Goal: Task Accomplishment & Management: Use online tool/utility

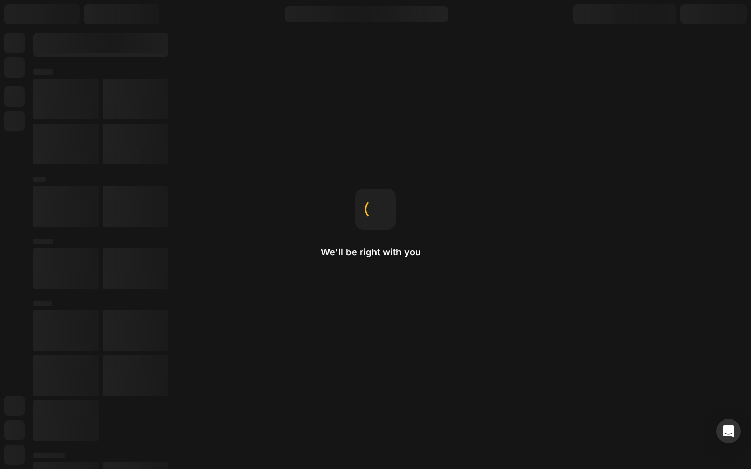
click at [258, 250] on div "We'll be right with you Hero Banner The recommended size is 1920x800." at bounding box center [375, 234] width 751 height 469
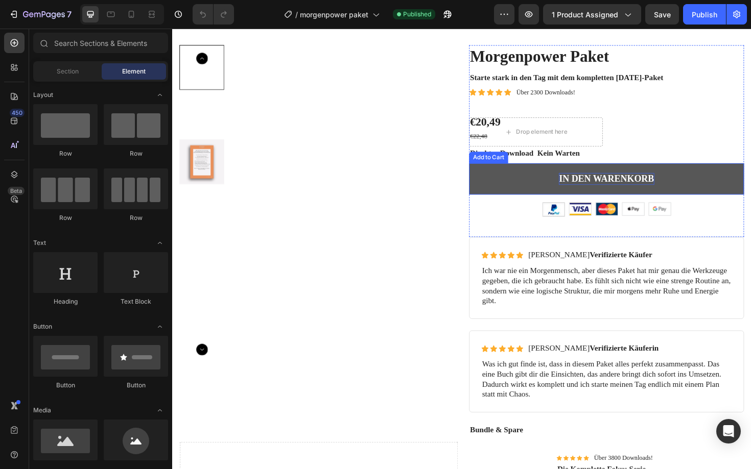
scroll to position [44, 0]
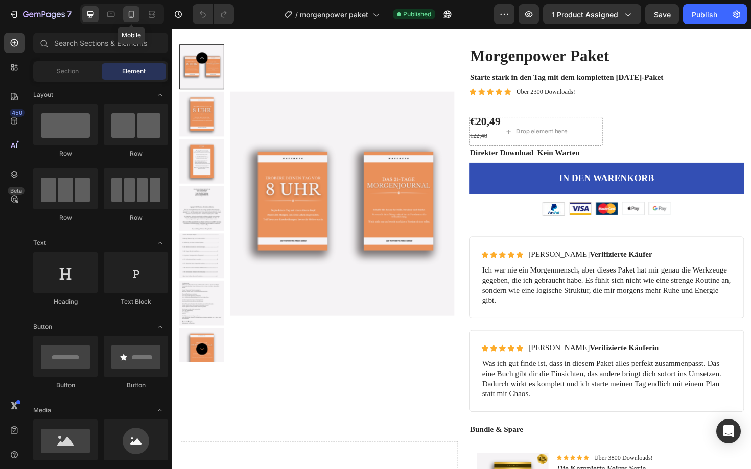
click at [133, 16] on icon at bounding box center [132, 14] width 6 height 7
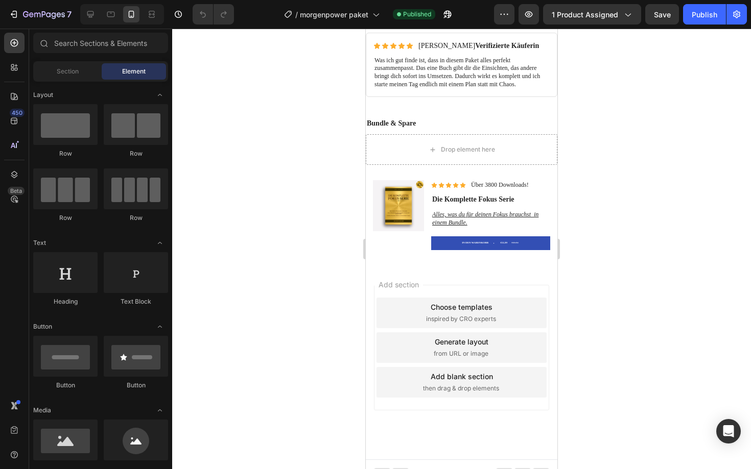
scroll to position [669, 0]
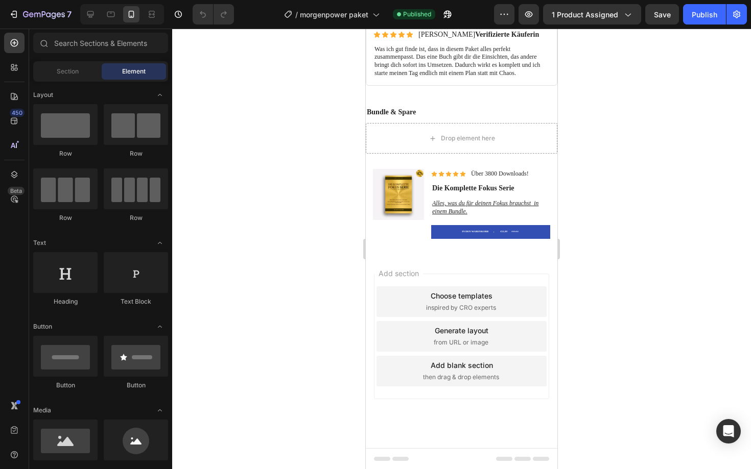
click at [484, 298] on div "Choose templates" at bounding box center [462, 296] width 62 height 11
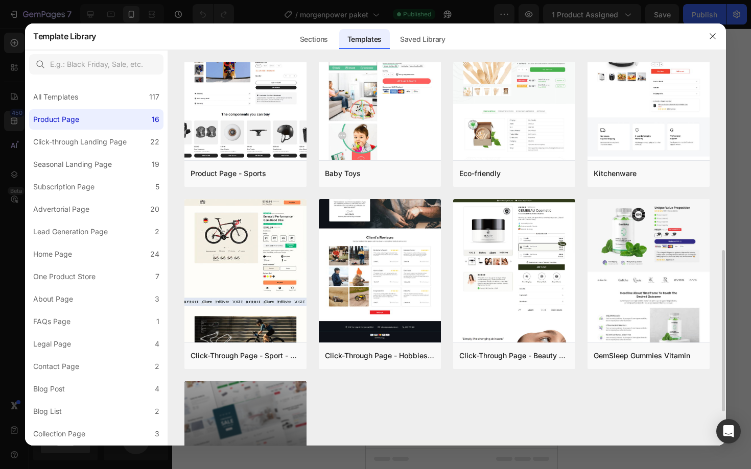
scroll to position [473, 0]
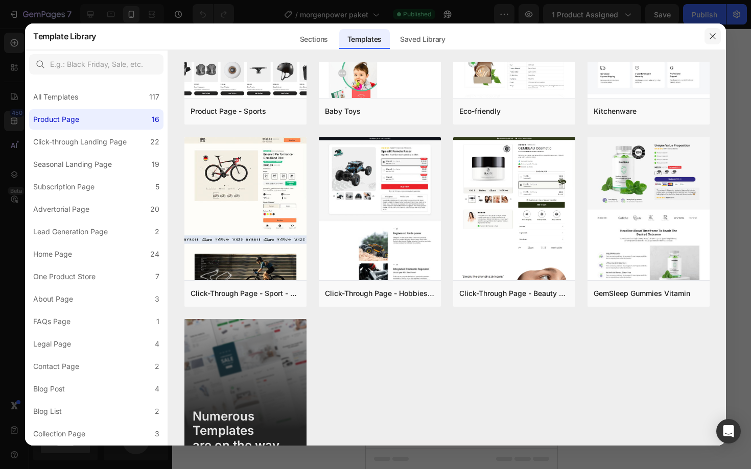
click at [715, 30] on button "button" at bounding box center [712, 36] width 16 height 16
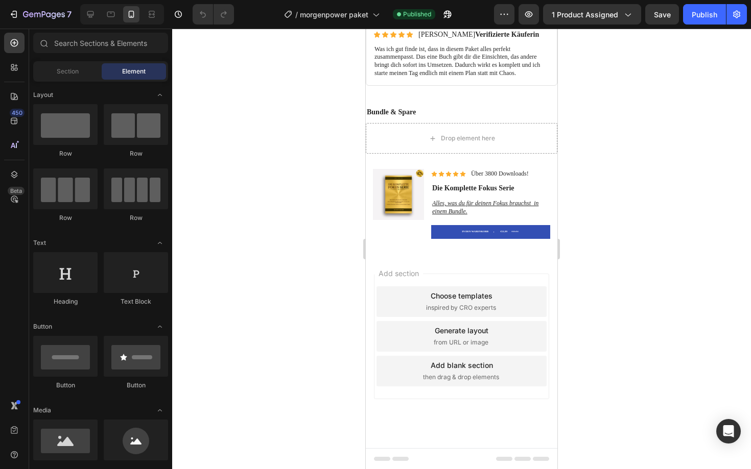
click at [406, 361] on div "Add blank section then drag & drop elements" at bounding box center [461, 371] width 170 height 31
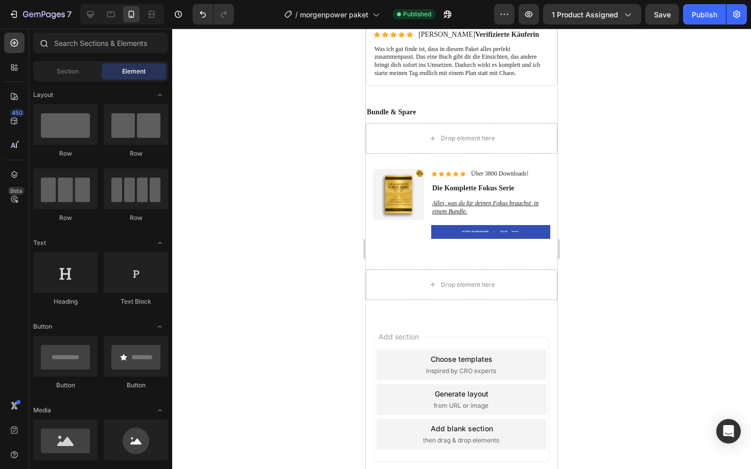
click at [123, 54] on div at bounding box center [100, 45] width 143 height 25
click at [125, 49] on input "text" at bounding box center [100, 43] width 135 height 20
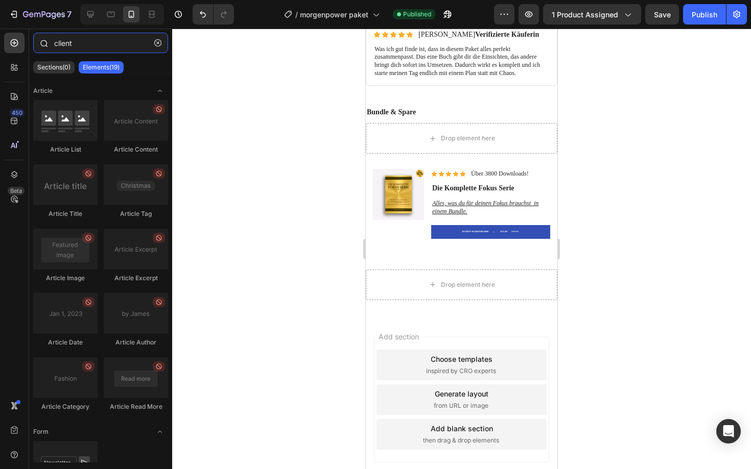
click at [85, 41] on input "client" at bounding box center [100, 43] width 135 height 20
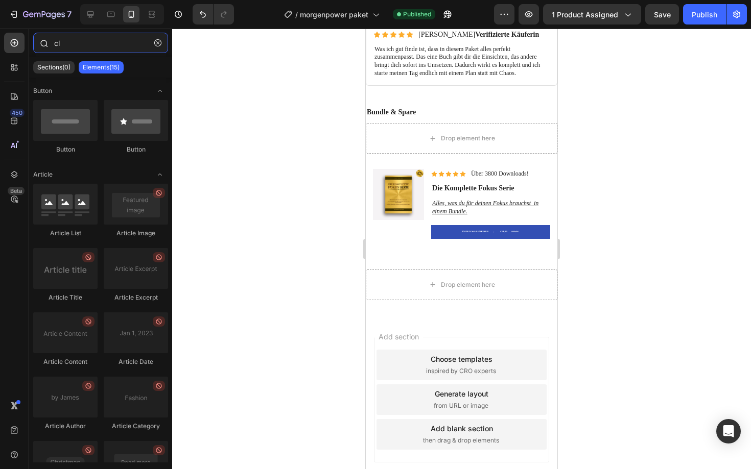
type input "c"
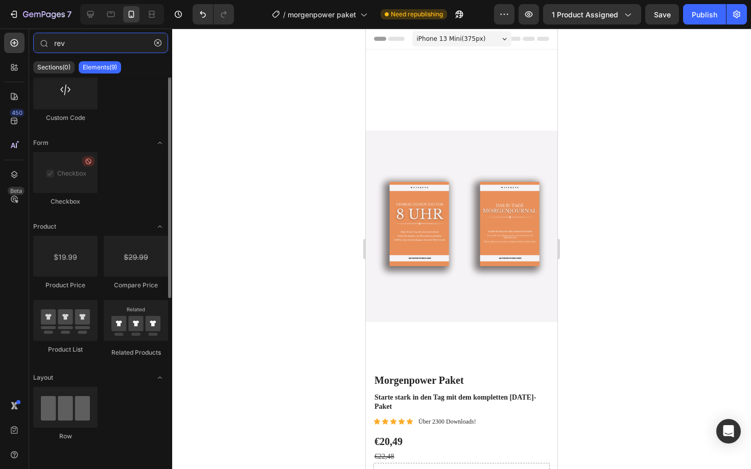
scroll to position [0, 0]
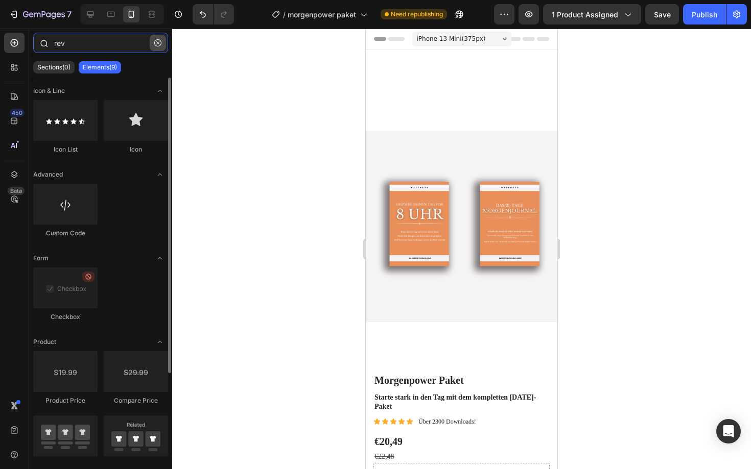
type input "rev"
click at [157, 42] on icon "button" at bounding box center [157, 42] width 7 height 7
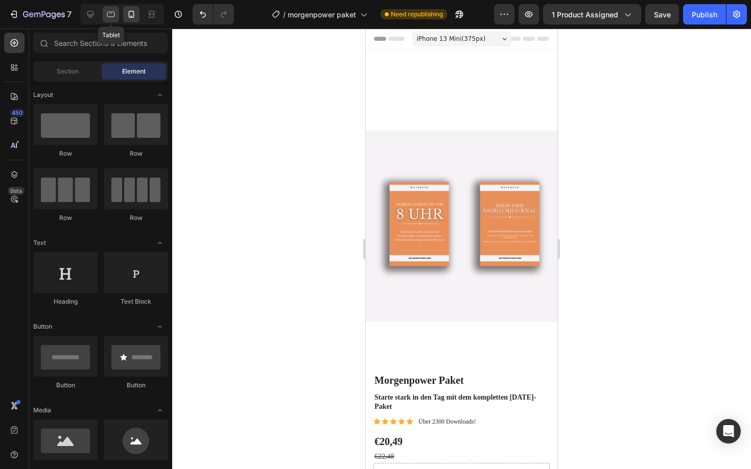
click at [106, 12] on icon at bounding box center [111, 14] width 10 height 10
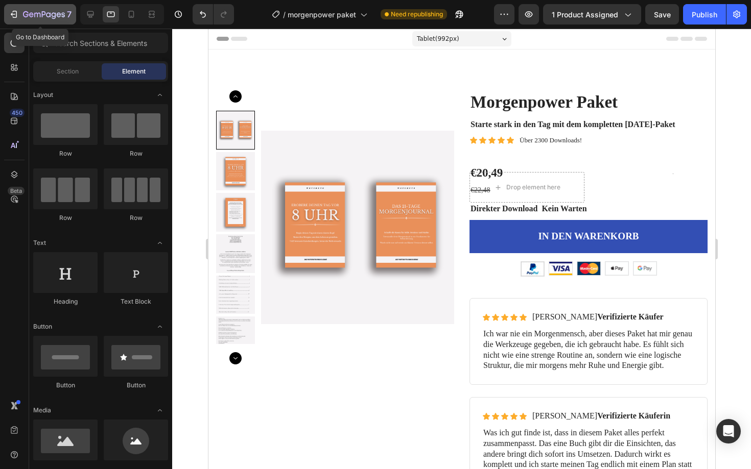
click at [14, 15] on icon "button" at bounding box center [14, 14] width 10 height 10
